Goal: Information Seeking & Learning: Learn about a topic

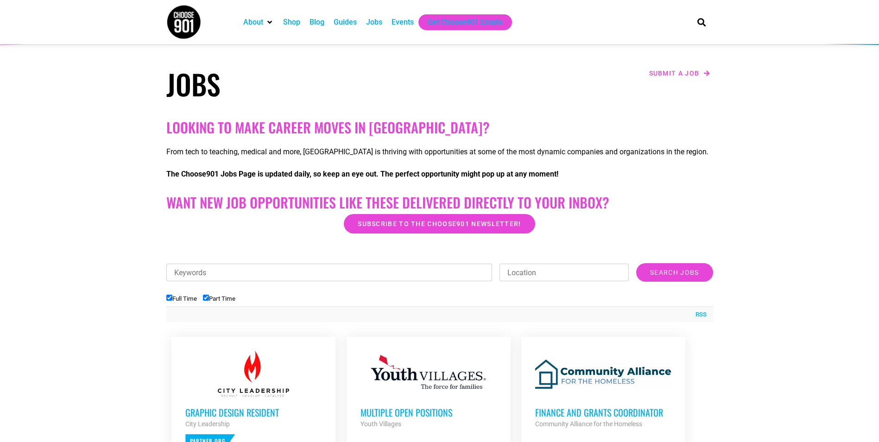
scroll to position [139, 0]
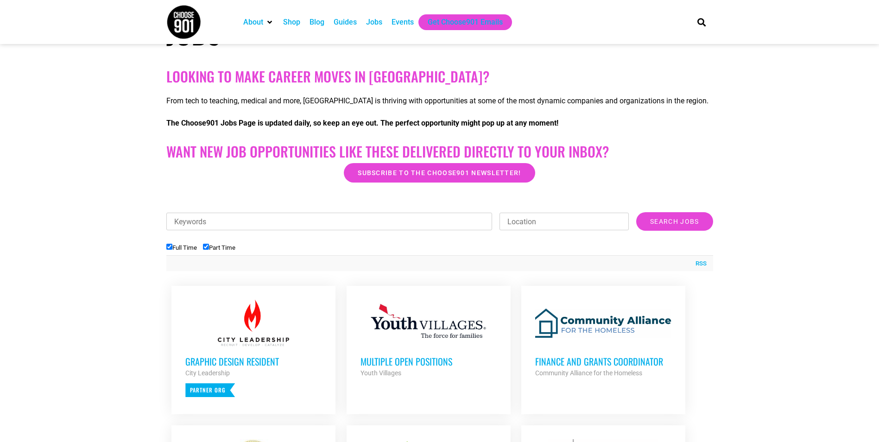
click at [224, 246] on label "Part Time" at bounding box center [219, 247] width 32 height 7
click at [209, 246] on input "Part Time" at bounding box center [206, 247] width 6 height 6
checkbox input "false"
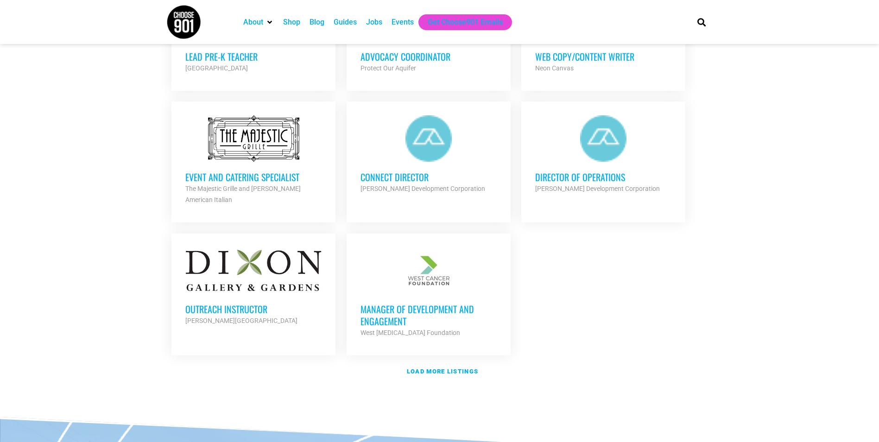
scroll to position [1019, 0]
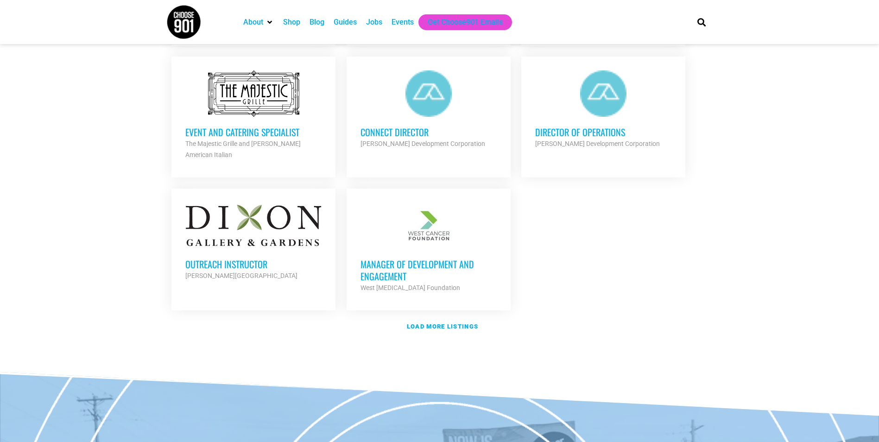
click at [256, 249] on div "Outreach Instructor Dixon Gallery and Gardens Partner Org" at bounding box center [253, 265] width 136 height 32
click at [440, 322] on strong "Load more listings" at bounding box center [442, 325] width 71 height 7
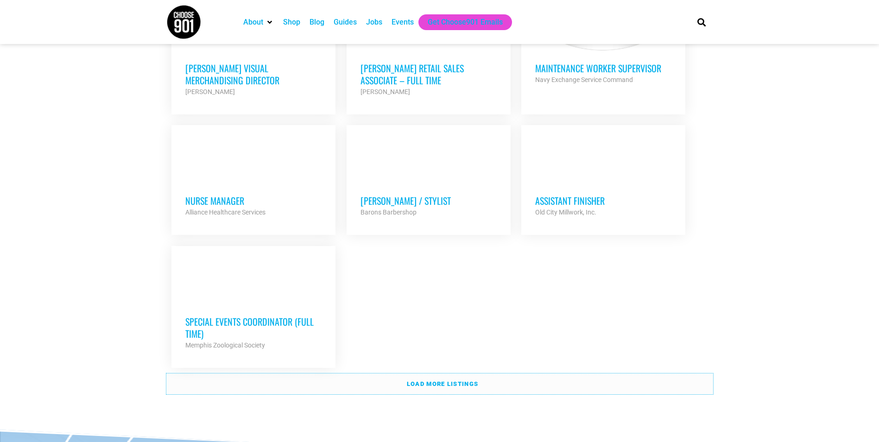
scroll to position [1901, 0]
